Goal: Task Accomplishment & Management: Manage account settings

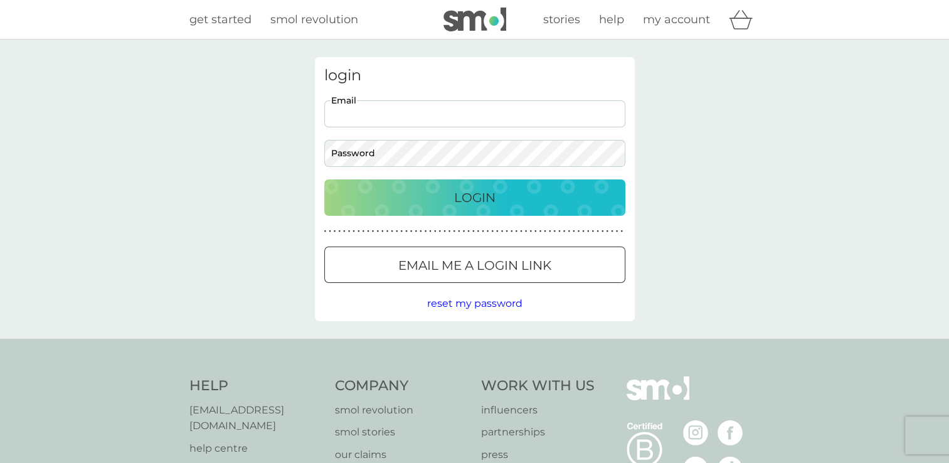
click at [405, 112] on input "Email" at bounding box center [474, 113] width 301 height 27
type input "[EMAIL_ADDRESS][DOMAIN_NAME]"
click at [324, 179] on button "Login" at bounding box center [474, 197] width 301 height 36
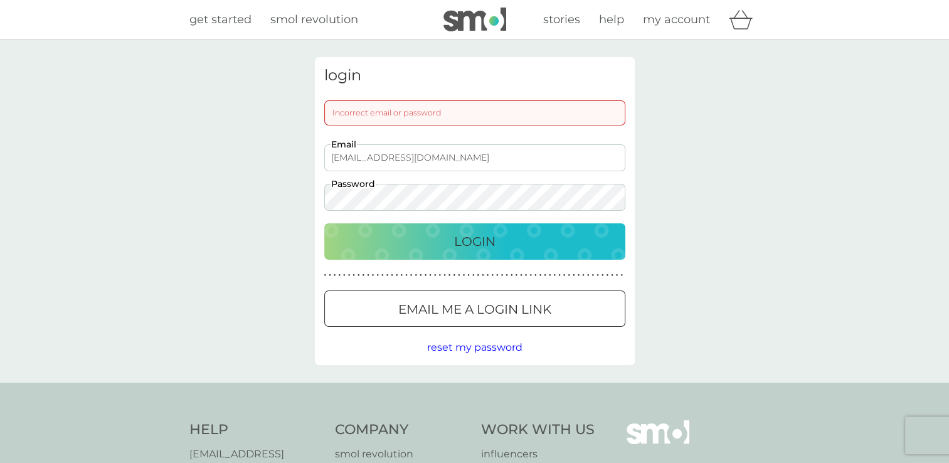
click at [324, 223] on button "Login" at bounding box center [474, 241] width 301 height 36
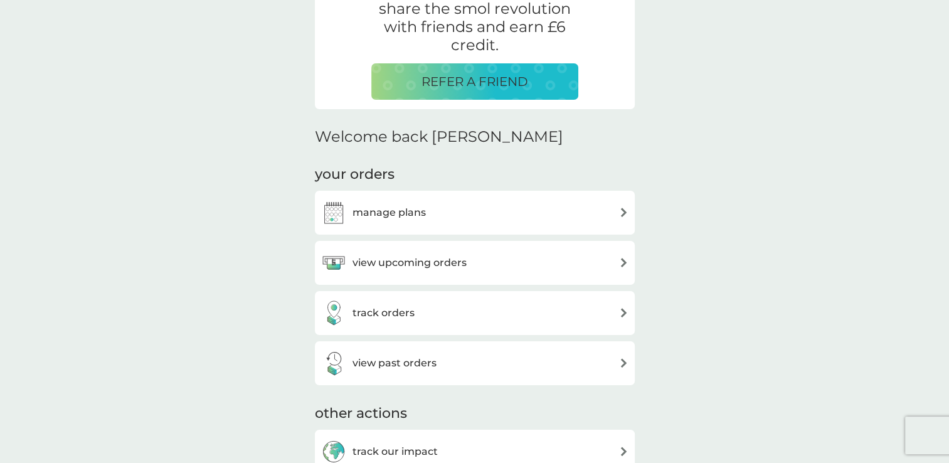
scroll to position [309, 0]
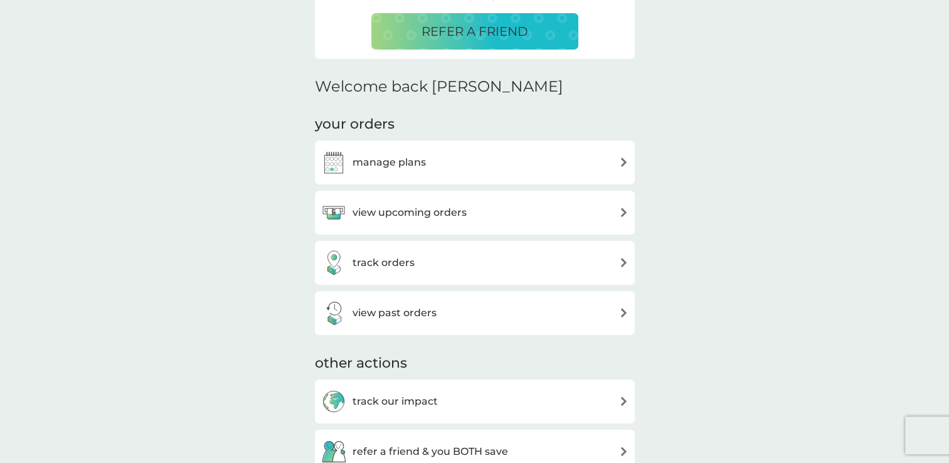
click at [440, 216] on h3 "view upcoming orders" at bounding box center [410, 213] width 114 height 16
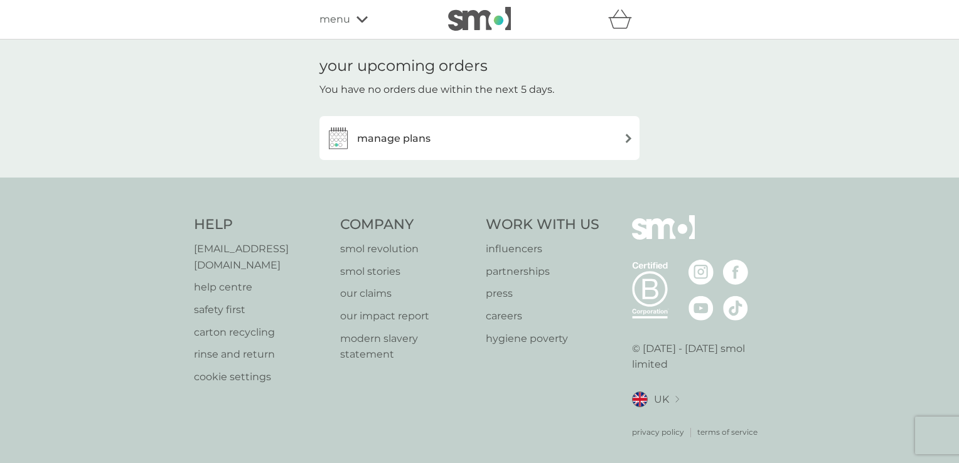
click at [489, 137] on div "manage plans" at bounding box center [479, 137] width 307 height 25
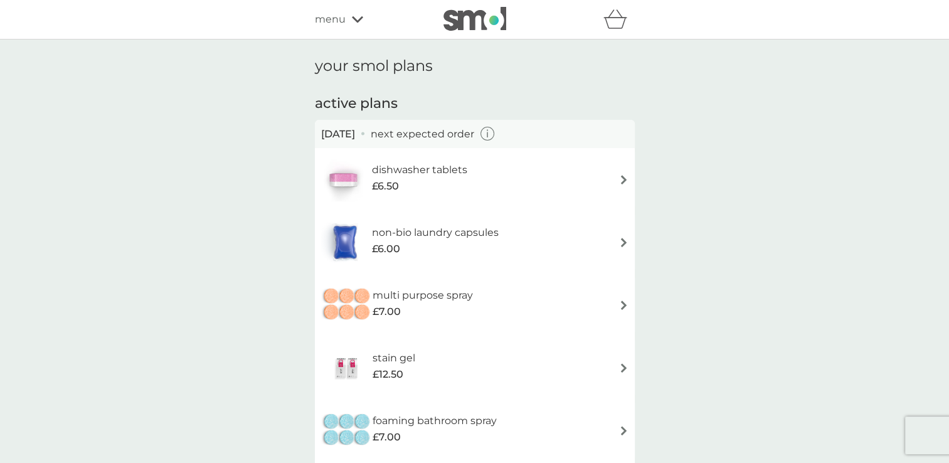
click at [467, 233] on h6 "non-bio laundry capsules" at bounding box center [435, 233] width 127 height 16
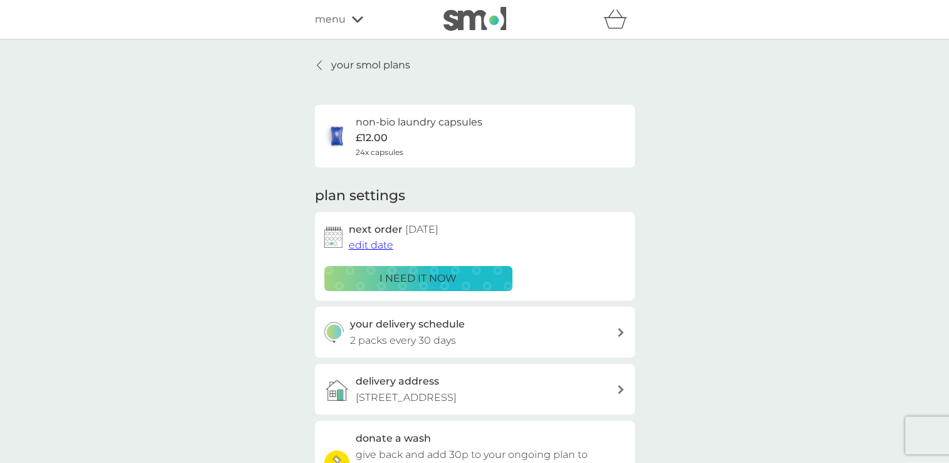
click at [319, 67] on icon at bounding box center [319, 65] width 4 height 9
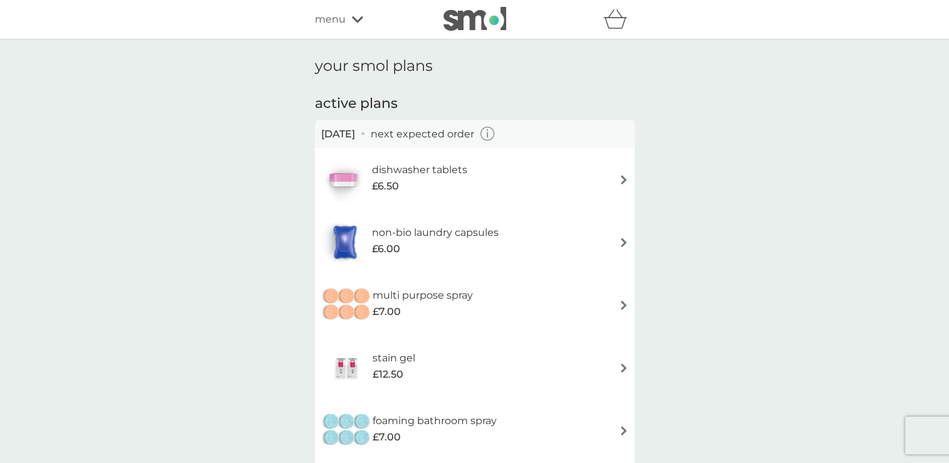
click at [624, 366] on img at bounding box center [623, 367] width 9 height 9
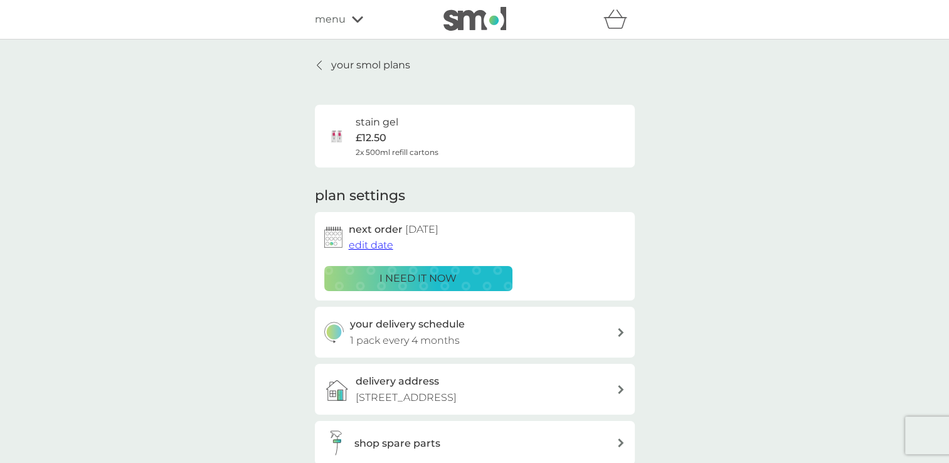
click at [377, 243] on span "edit date" at bounding box center [371, 245] width 45 height 12
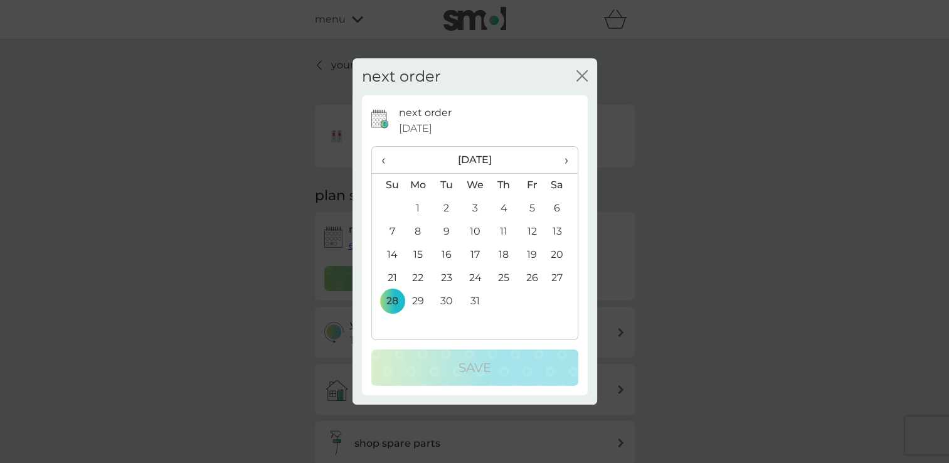
click at [567, 160] on span "›" at bounding box center [561, 160] width 13 height 26
click at [503, 301] on td "30" at bounding box center [503, 301] width 28 height 23
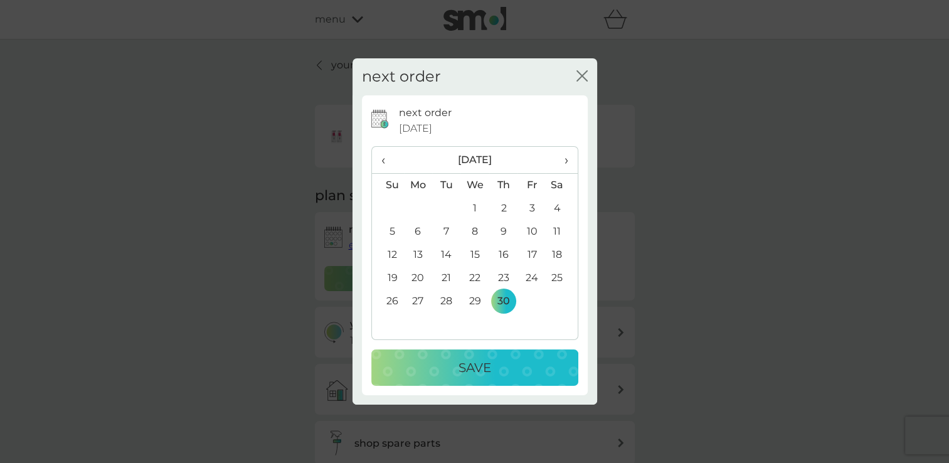
click at [485, 368] on p "Save" at bounding box center [475, 368] width 33 height 20
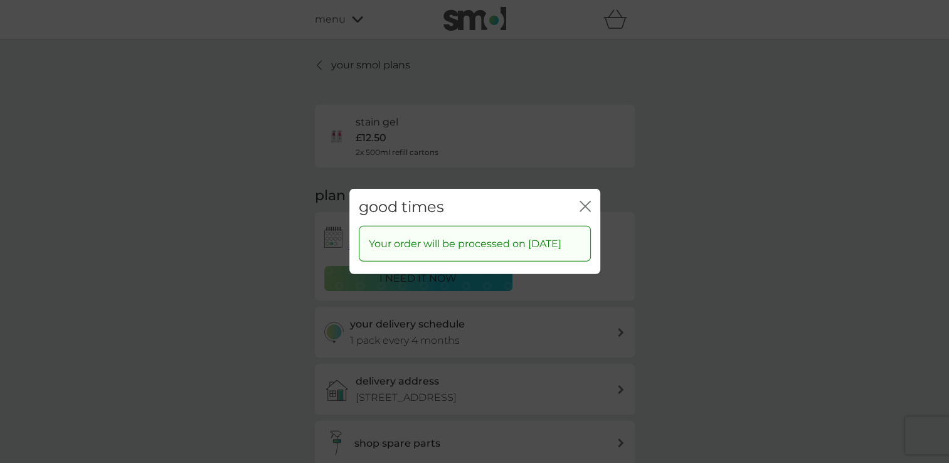
click at [585, 201] on icon "close" at bounding box center [585, 206] width 11 height 11
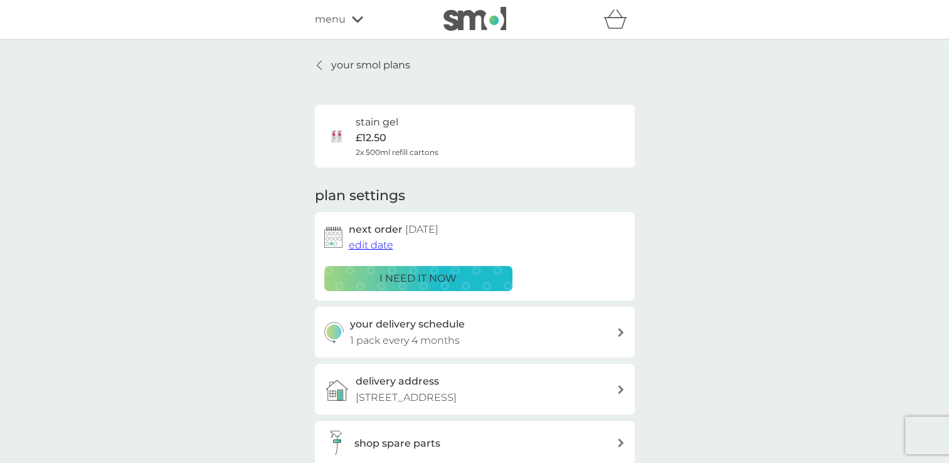
click at [319, 64] on icon at bounding box center [319, 65] width 5 height 10
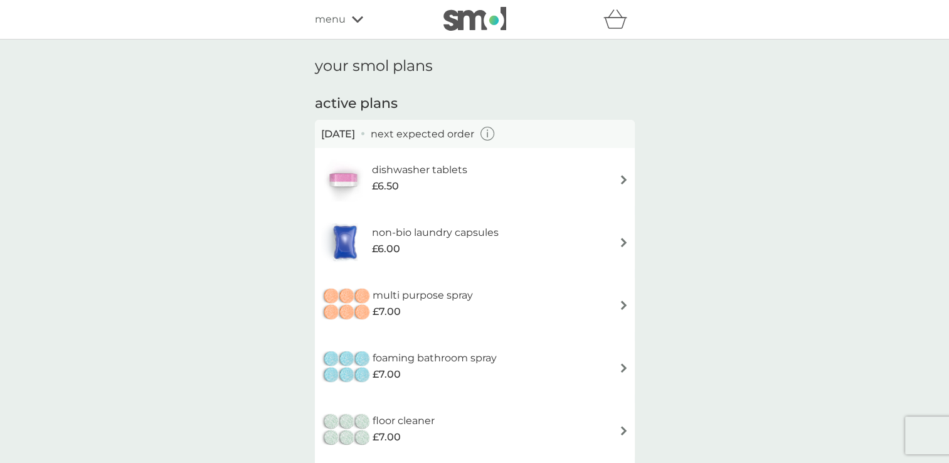
click at [621, 370] on img at bounding box center [623, 367] width 9 height 9
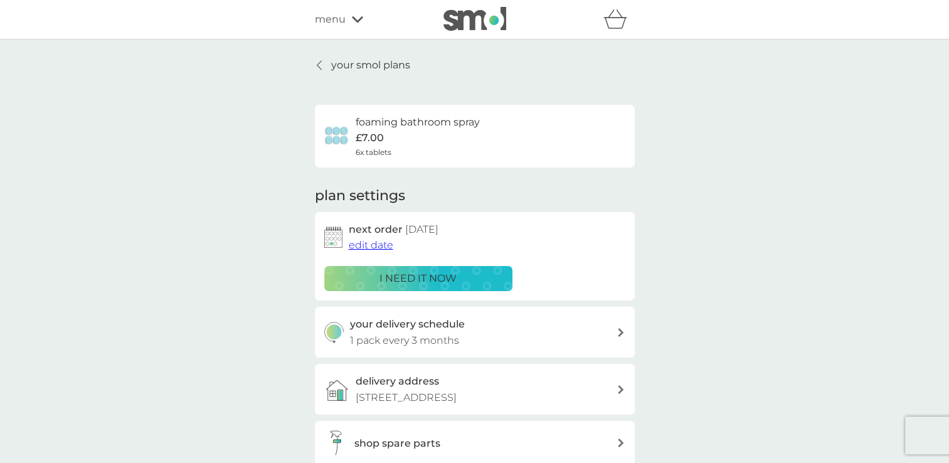
click at [361, 246] on span "edit date" at bounding box center [371, 245] width 45 height 12
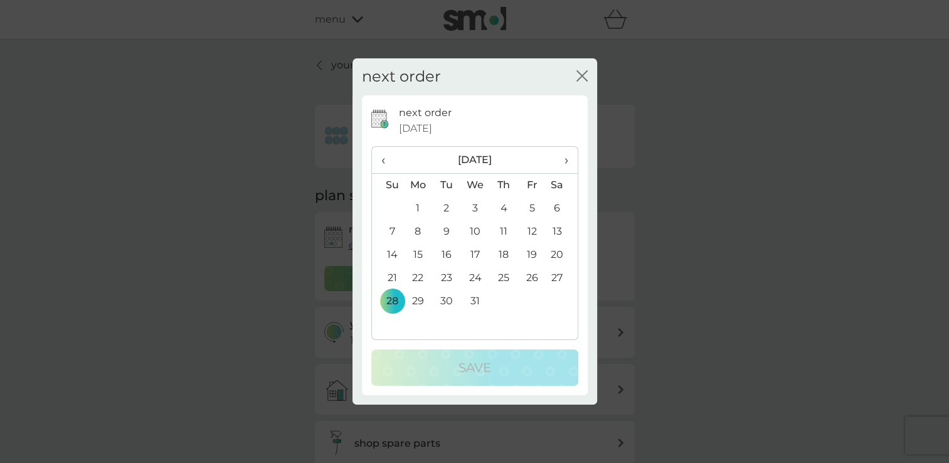
click at [567, 161] on span "›" at bounding box center [561, 160] width 13 height 26
click at [564, 162] on span "›" at bounding box center [561, 160] width 13 height 26
click at [560, 301] on td "28" at bounding box center [561, 301] width 31 height 23
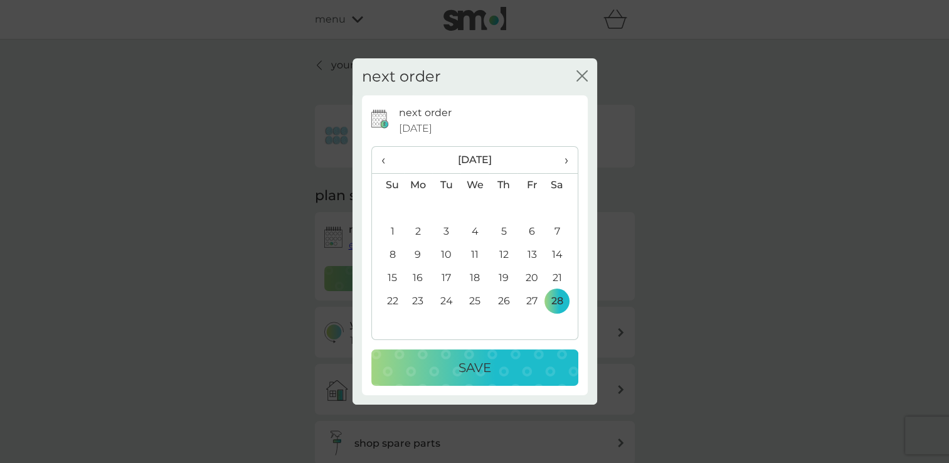
click at [507, 373] on div "Save" at bounding box center [475, 368] width 182 height 20
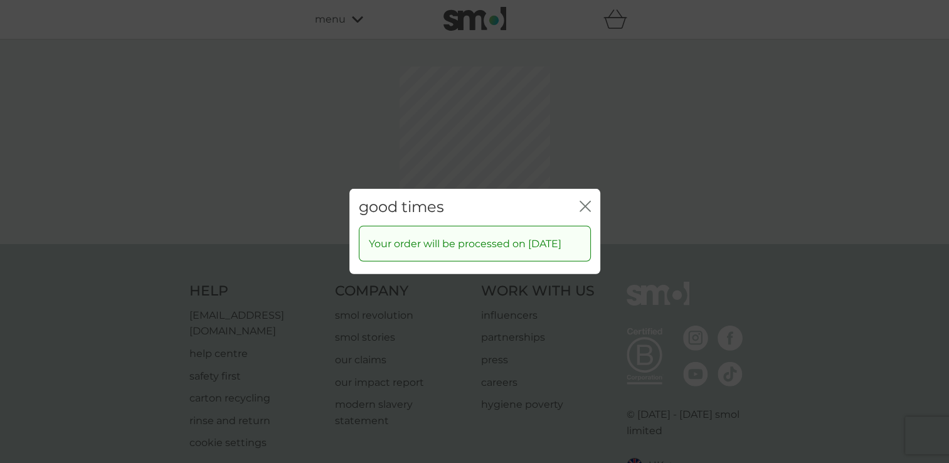
click at [582, 201] on icon "close" at bounding box center [582, 206] width 5 height 10
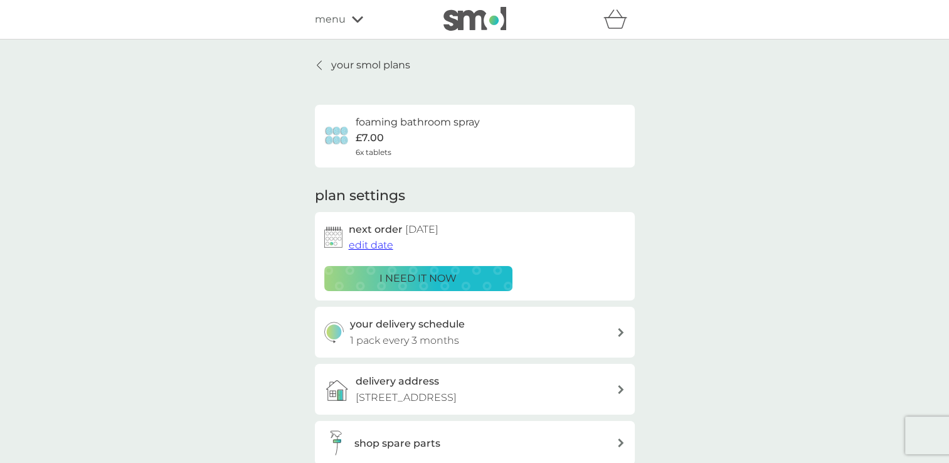
click at [321, 67] on icon at bounding box center [319, 65] width 5 height 10
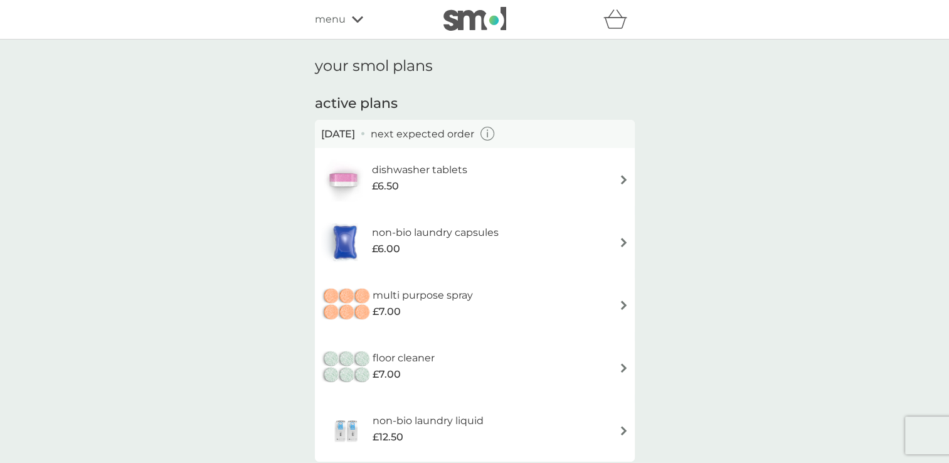
click at [624, 366] on img at bounding box center [623, 367] width 9 height 9
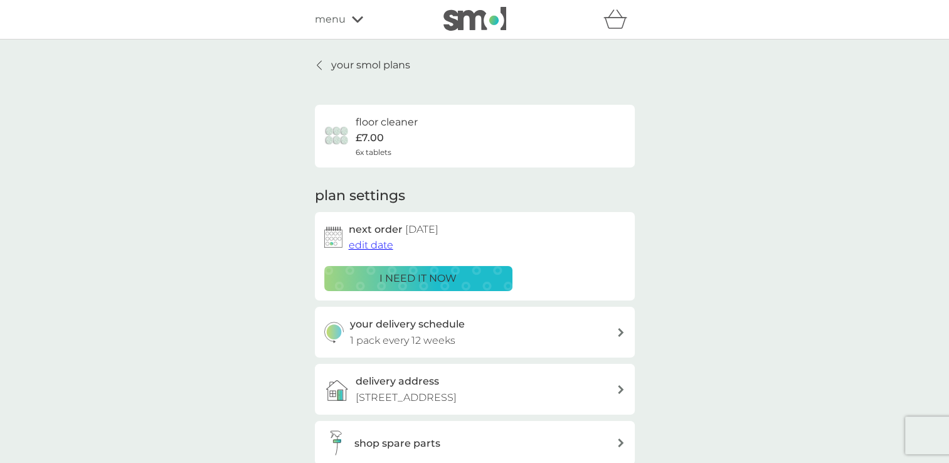
click at [385, 248] on span "edit date" at bounding box center [371, 245] width 45 height 12
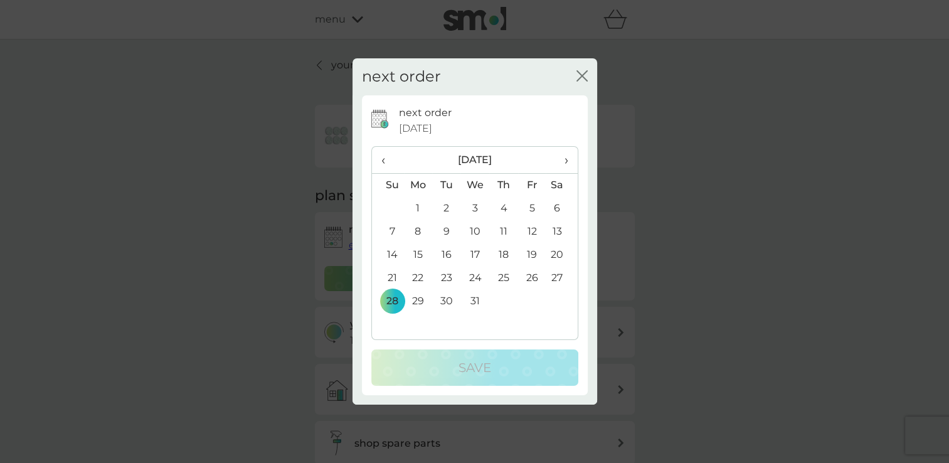
click at [565, 161] on span "›" at bounding box center [561, 160] width 13 height 26
click at [444, 327] on td "31" at bounding box center [446, 324] width 28 height 23
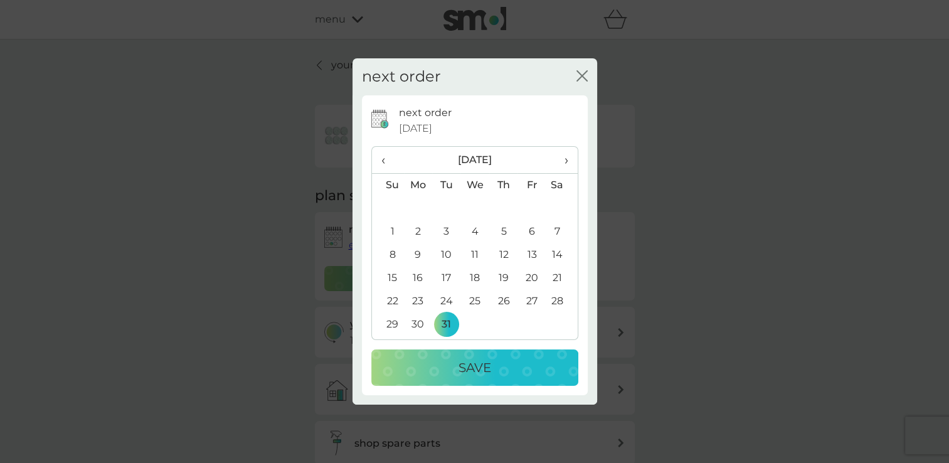
click at [461, 362] on p "Save" at bounding box center [475, 368] width 33 height 20
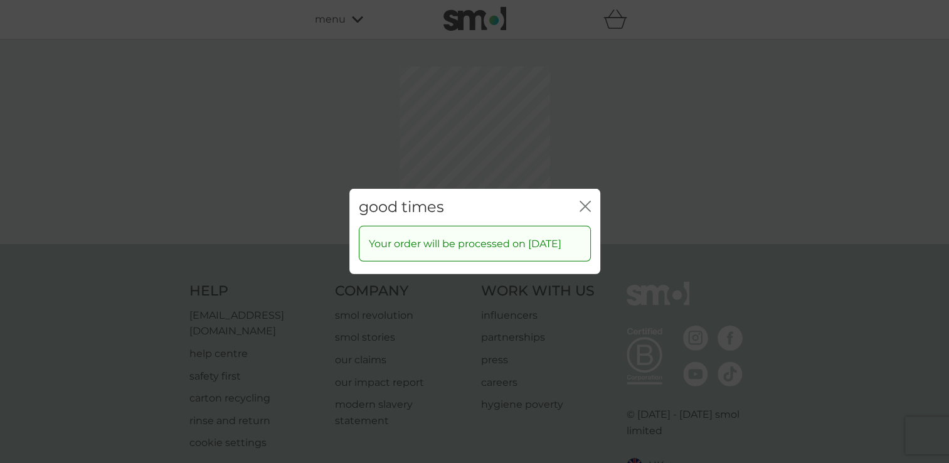
click at [585, 201] on icon "close" at bounding box center [585, 206] width 11 height 11
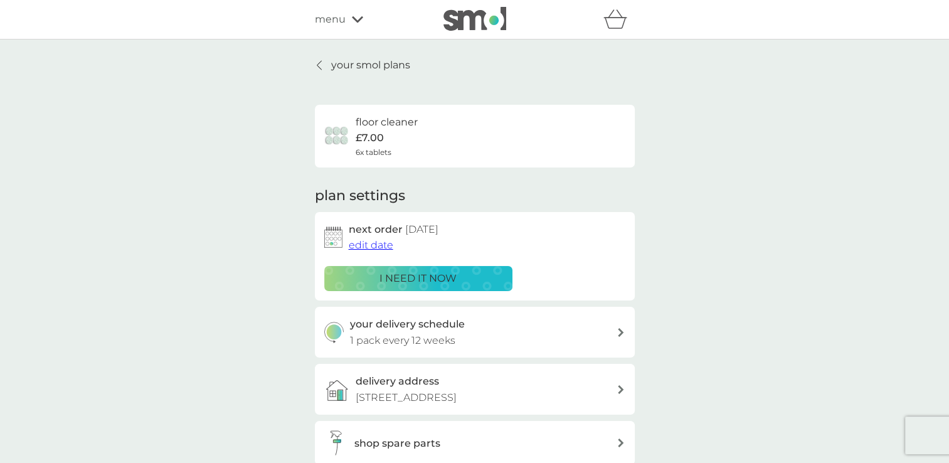
click at [320, 65] on icon at bounding box center [319, 65] width 5 height 10
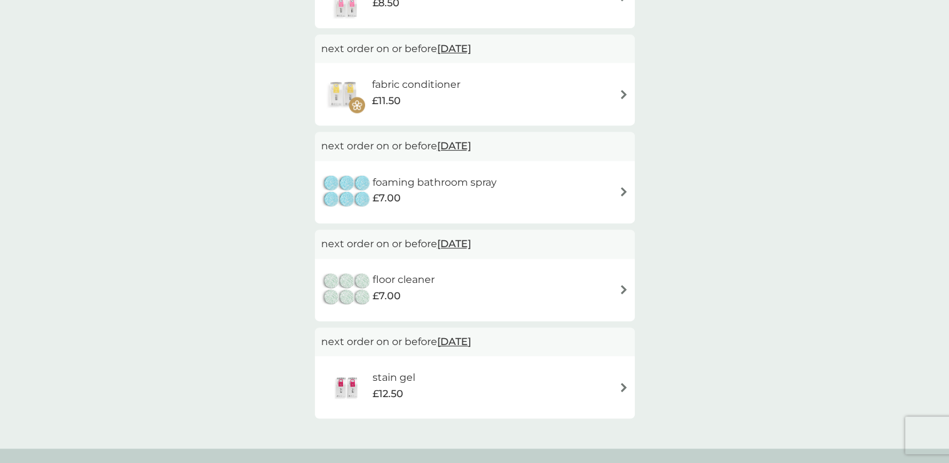
scroll to position [527, 0]
